Goal: Transaction & Acquisition: Purchase product/service

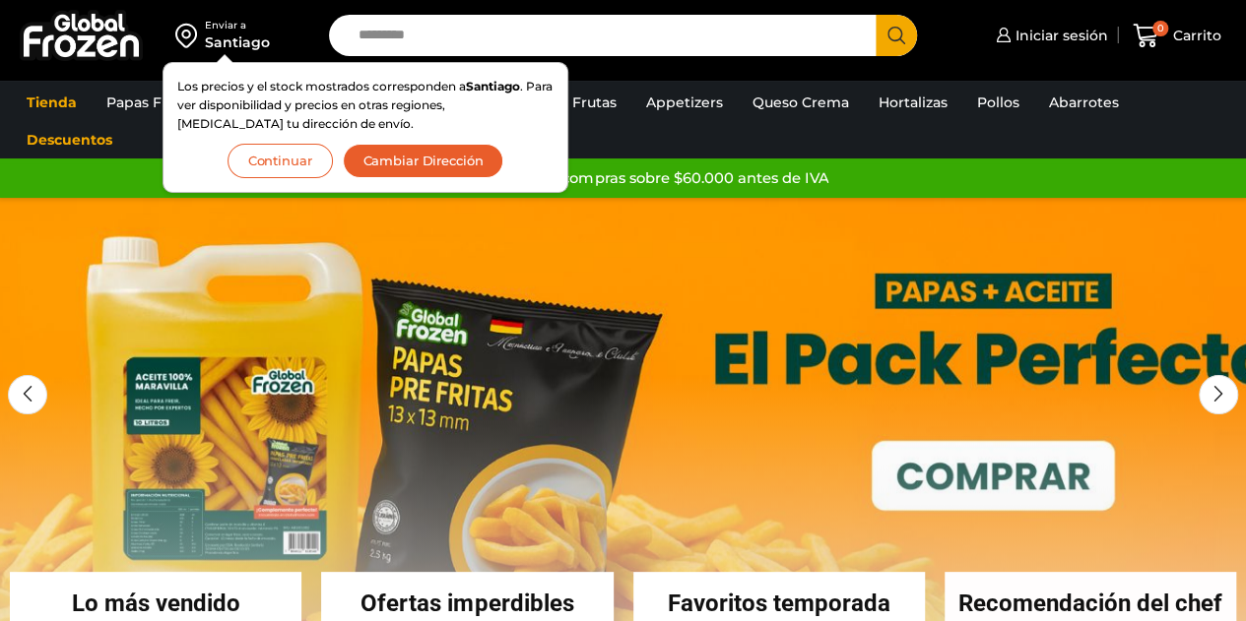
drag, startPoint x: 622, startPoint y: 139, endPoint x: 485, endPoint y: 132, distance: 138.0
click at [623, 140] on ul "Tienda Papas Fritas Papas Bastón Papas Especiales Camarones Camarones Crudos Pe…" at bounding box center [623, 121] width 1222 height 75
drag, startPoint x: 1228, startPoint y: 123, endPoint x: 1201, endPoint y: 120, distance: 26.8
click at [1228, 123] on ul "Tienda Papas Fritas Papas Bastón Papas Especiales Camarones Camarones Crudos Pe…" at bounding box center [623, 121] width 1222 height 75
click at [1185, 105] on ul "Tienda Papas Fritas Papas Bastón Papas Especiales Camarones Camarones Crudos Pe…" at bounding box center [623, 121] width 1222 height 75
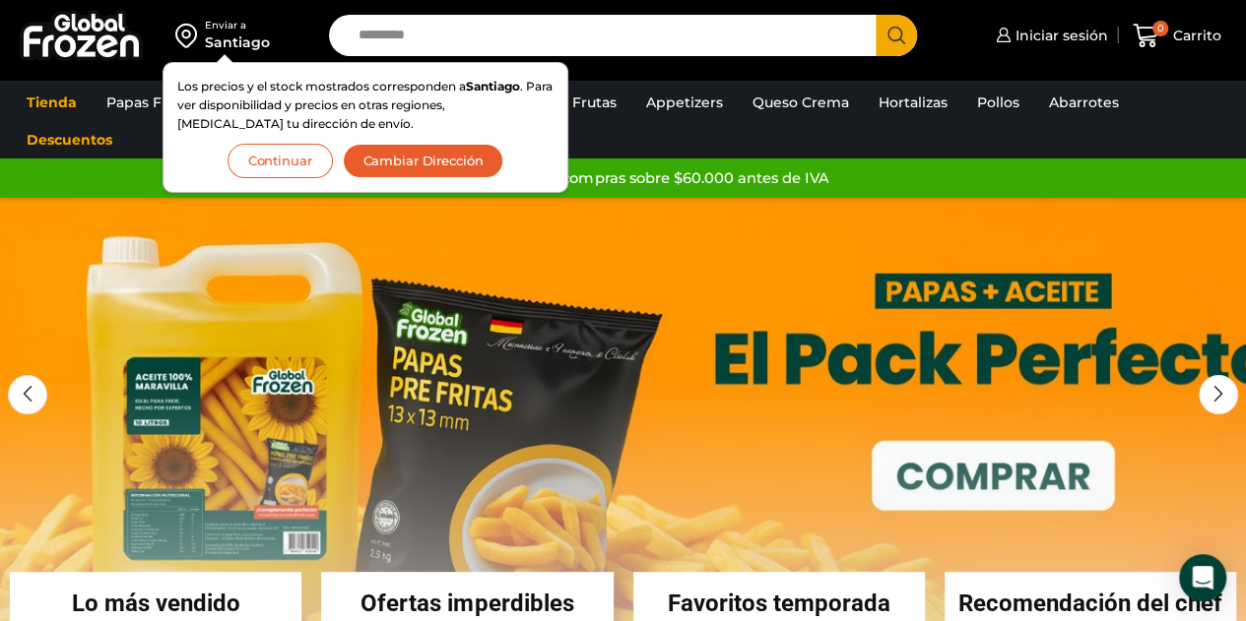
drag, startPoint x: 437, startPoint y: 161, endPoint x: 733, endPoint y: 162, distance: 295.4
click at [435, 161] on button "Cambiar Dirección" at bounding box center [424, 161] width 162 height 34
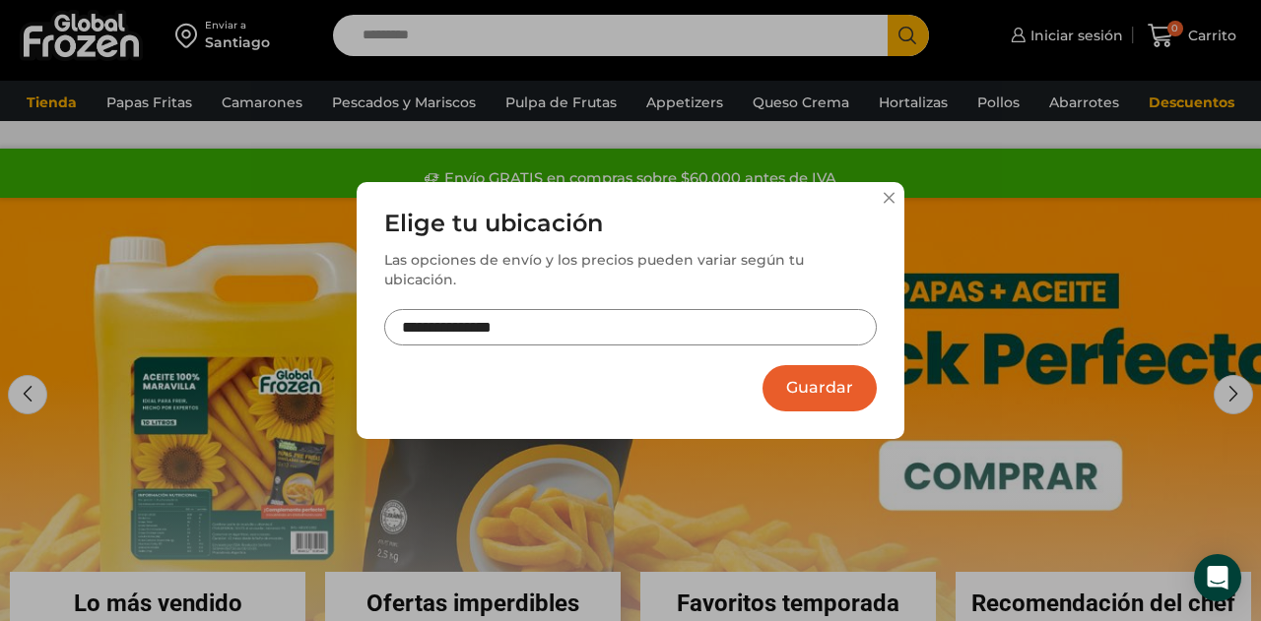
drag, startPoint x: 887, startPoint y: 214, endPoint x: 676, endPoint y: 129, distance: 228.0
click at [676, 129] on div "**********" at bounding box center [630, 310] width 1261 height 621
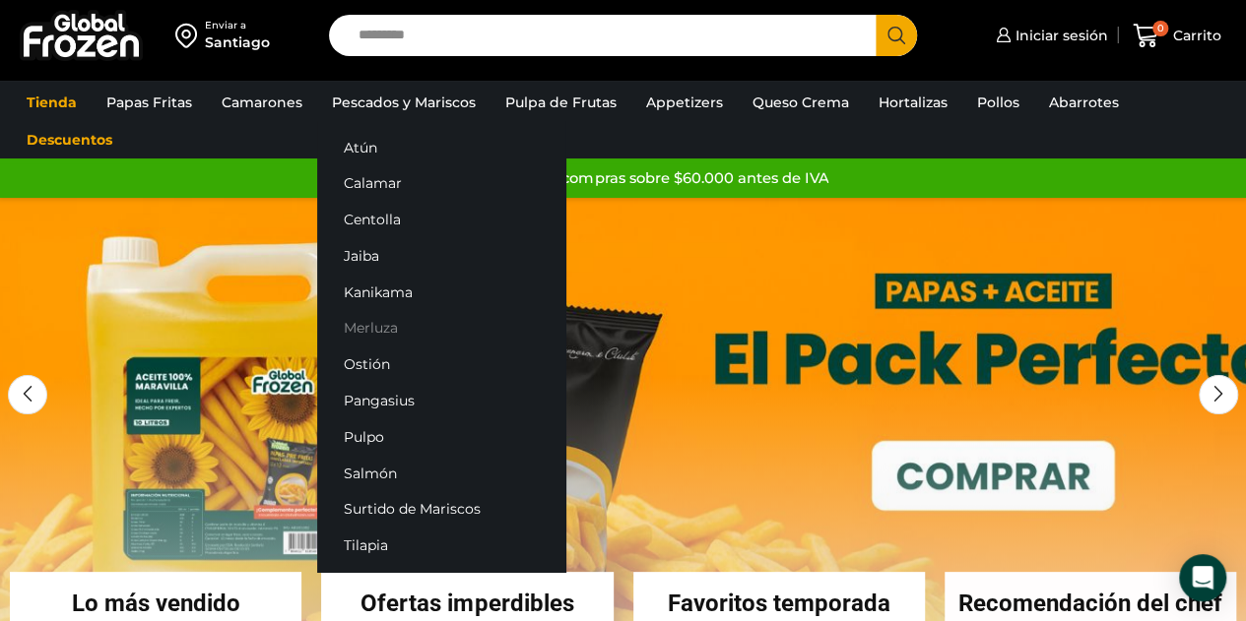
click at [372, 327] on link "Merluza" at bounding box center [441, 328] width 248 height 36
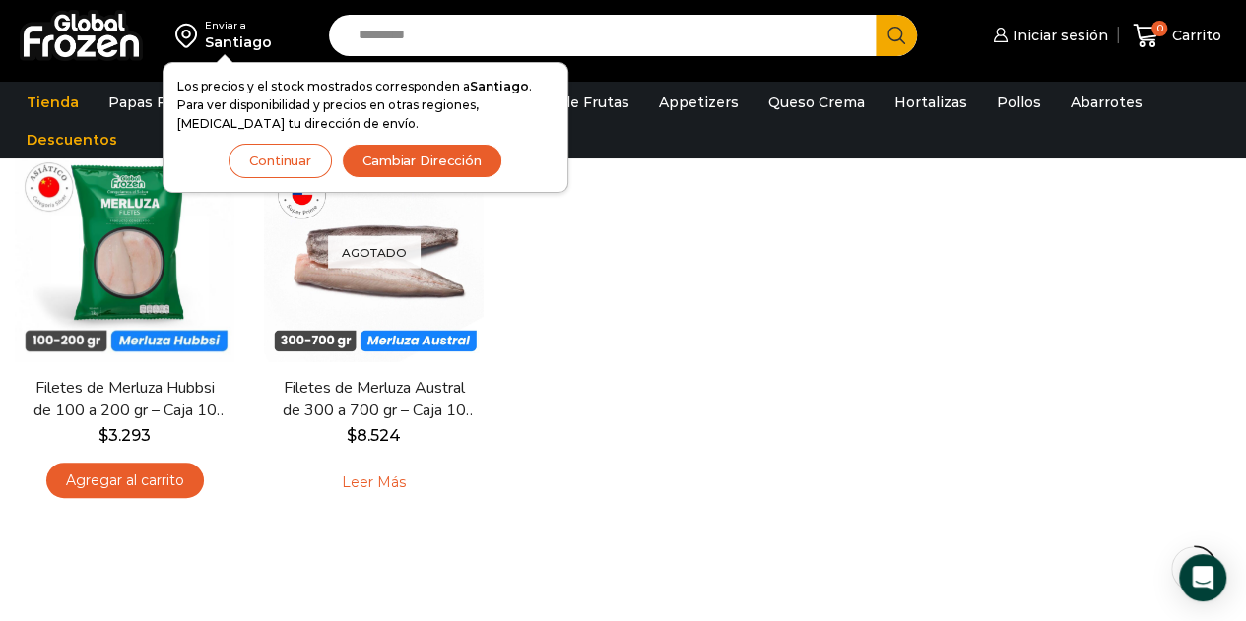
click at [394, 36] on input "Search input" at bounding box center [608, 35] width 518 height 41
click at [891, 252] on div "En stock Vista Rápida Filetes de Merluza Hubbsi de 100 a 200 gr – Caja 10 kg $ …" at bounding box center [623, 329] width 1246 height 403
click at [296, 163] on button "Continuar" at bounding box center [279, 161] width 103 height 34
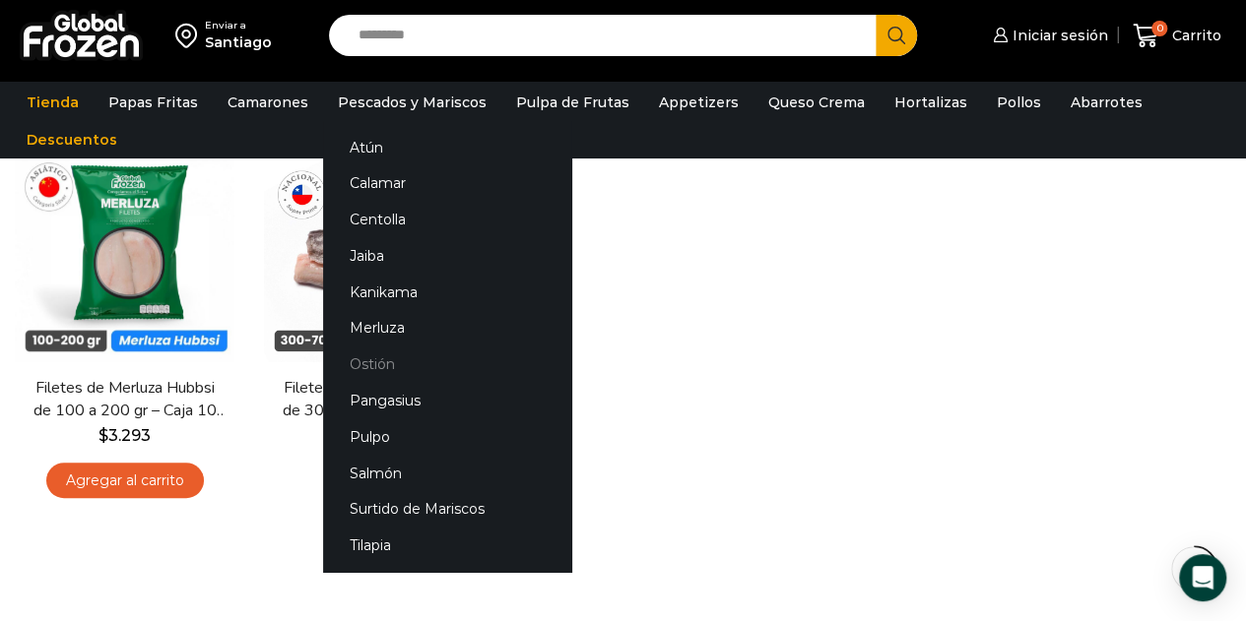
click at [370, 367] on link "Ostión" at bounding box center [447, 365] width 248 height 36
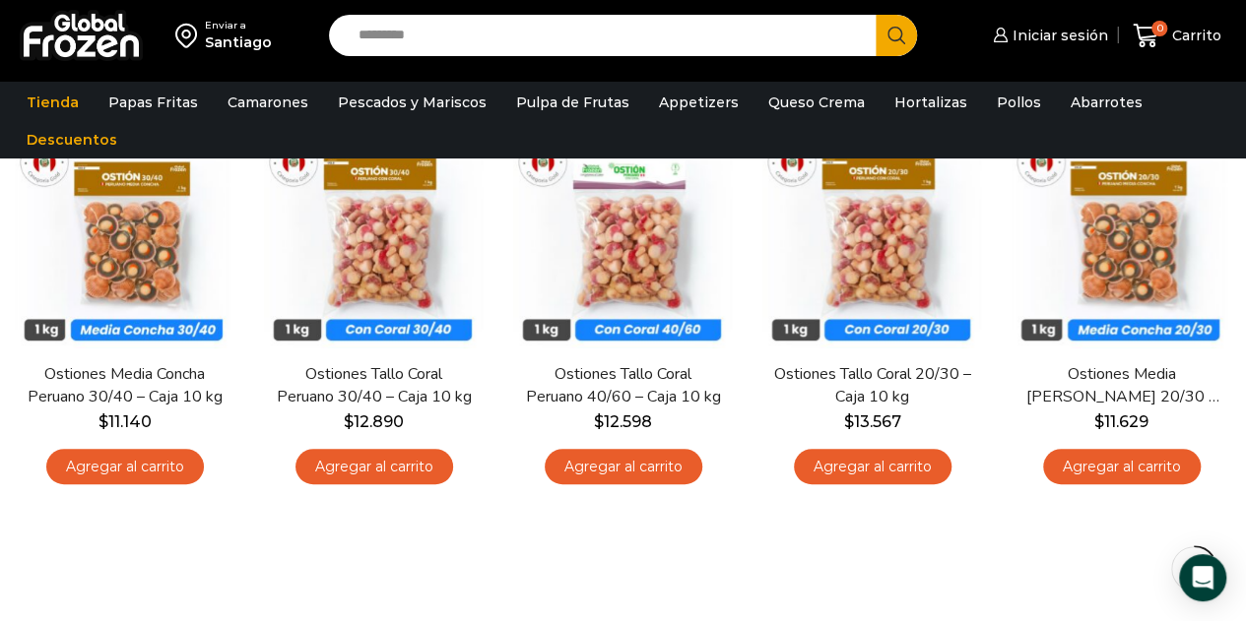
scroll to position [98, 0]
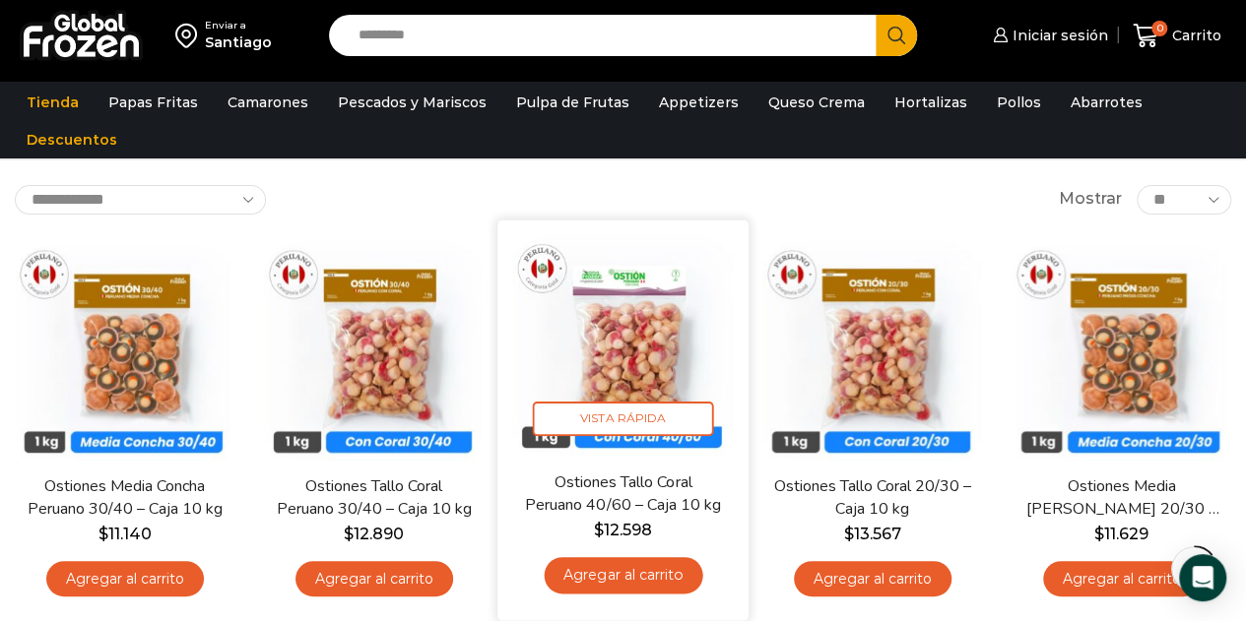
drag, startPoint x: 370, startPoint y: 473, endPoint x: 586, endPoint y: 372, distance: 237.9
click at [0, 0] on link "Salmón" at bounding box center [0, 0] width 0 height 0
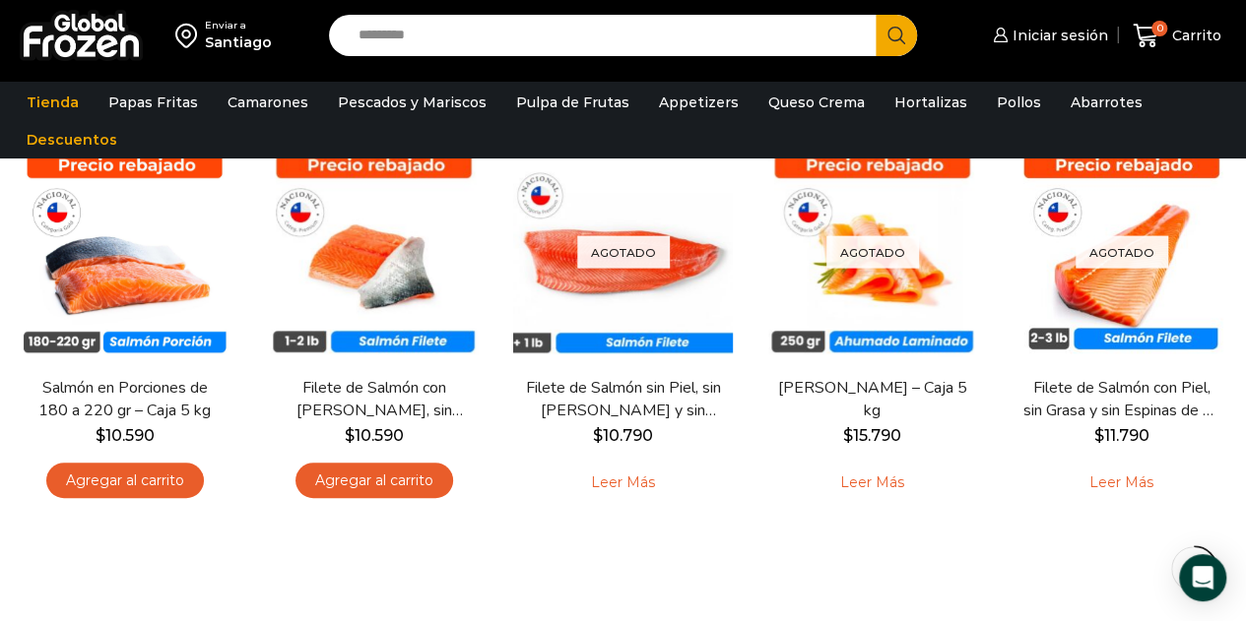
scroll to position [98, 0]
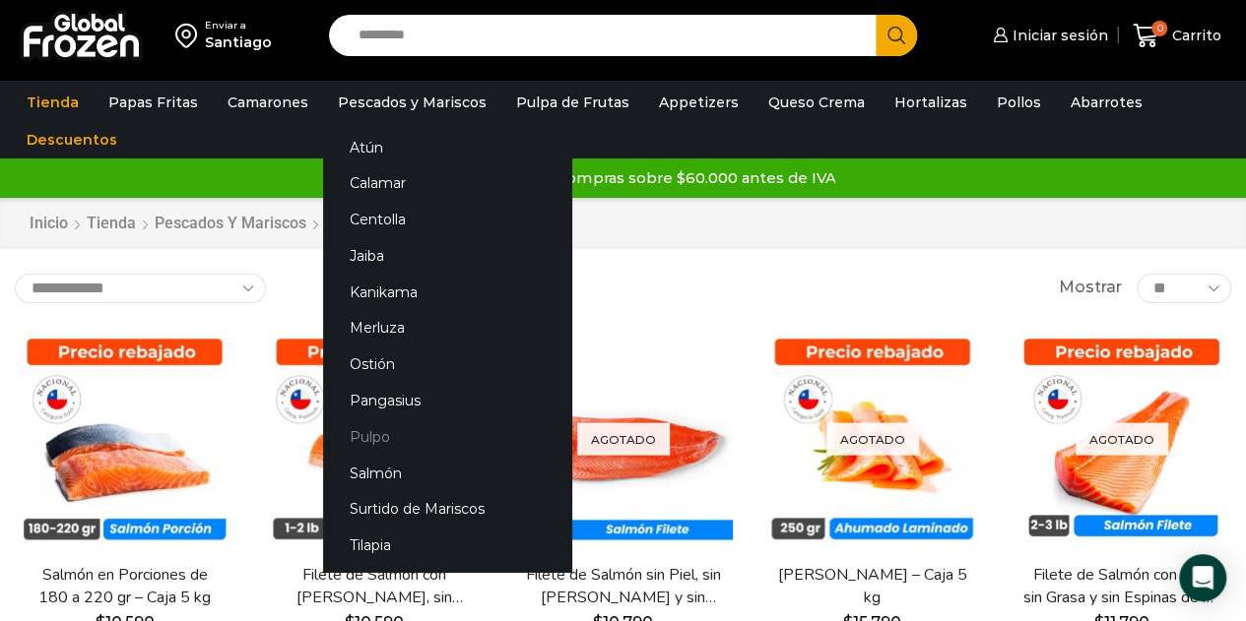
click at [376, 433] on link "Pulpo" at bounding box center [447, 437] width 248 height 36
